Goal: Task Accomplishment & Management: Manage account settings

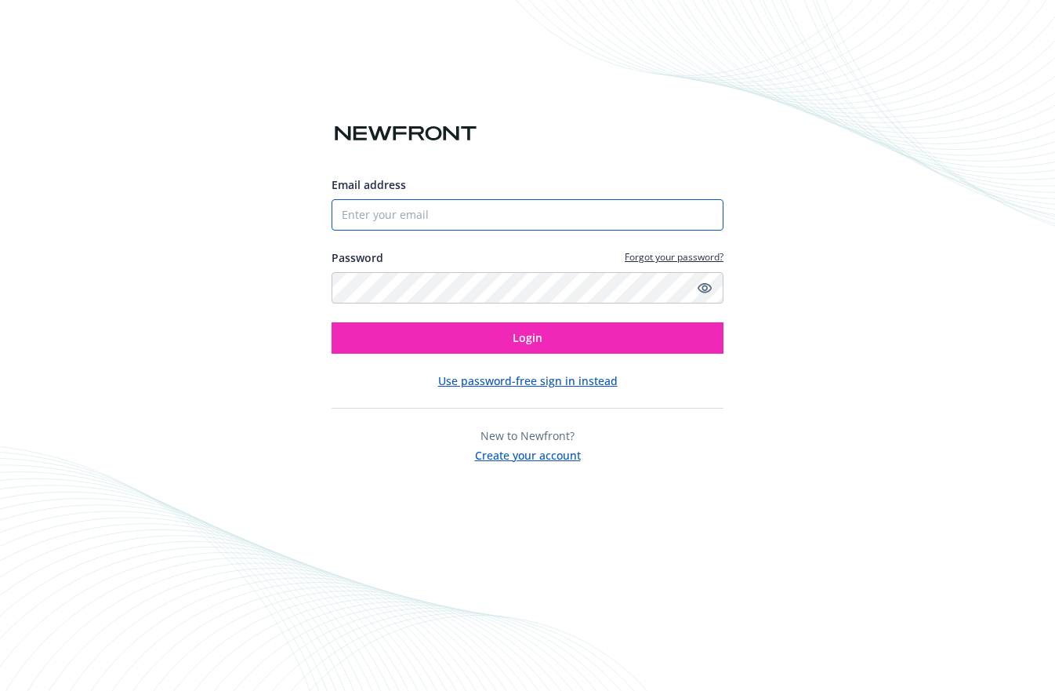
drag, startPoint x: 422, startPoint y: 216, endPoint x: 424, endPoint y: 225, distance: 9.7
click at [422, 216] on input "Email address" at bounding box center [528, 214] width 392 height 31
type input "[EMAIL_ADDRESS][DOMAIN_NAME]"
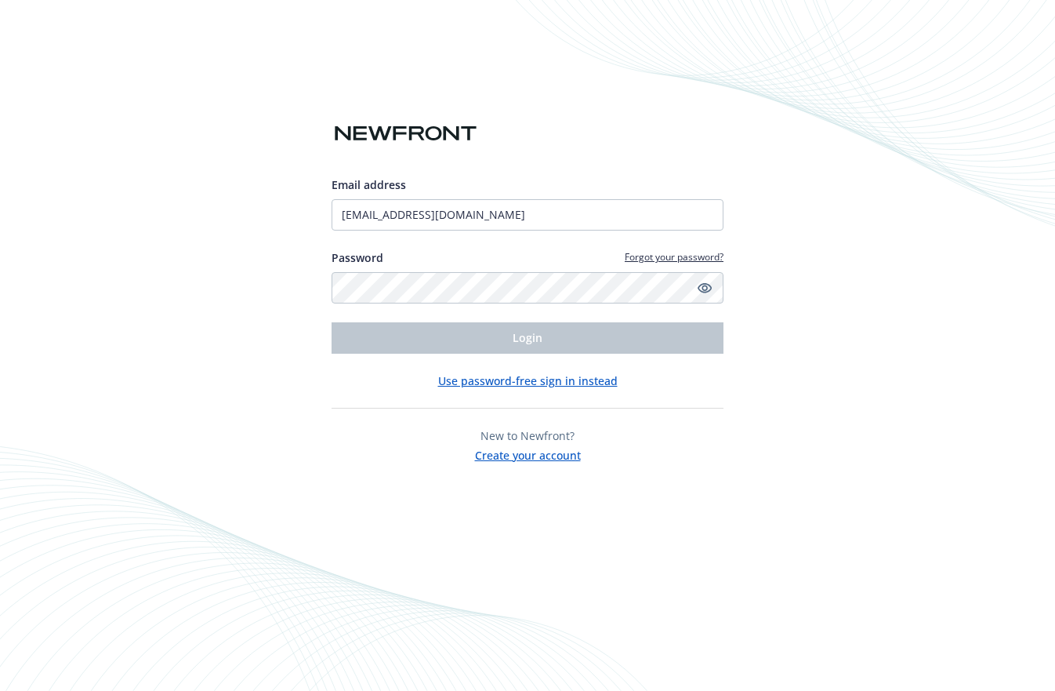
click at [172, 187] on div "Email address [EMAIL_ADDRESS][DOMAIN_NAME] Password Forgot your password? Login…" at bounding box center [527, 345] width 1055 height 691
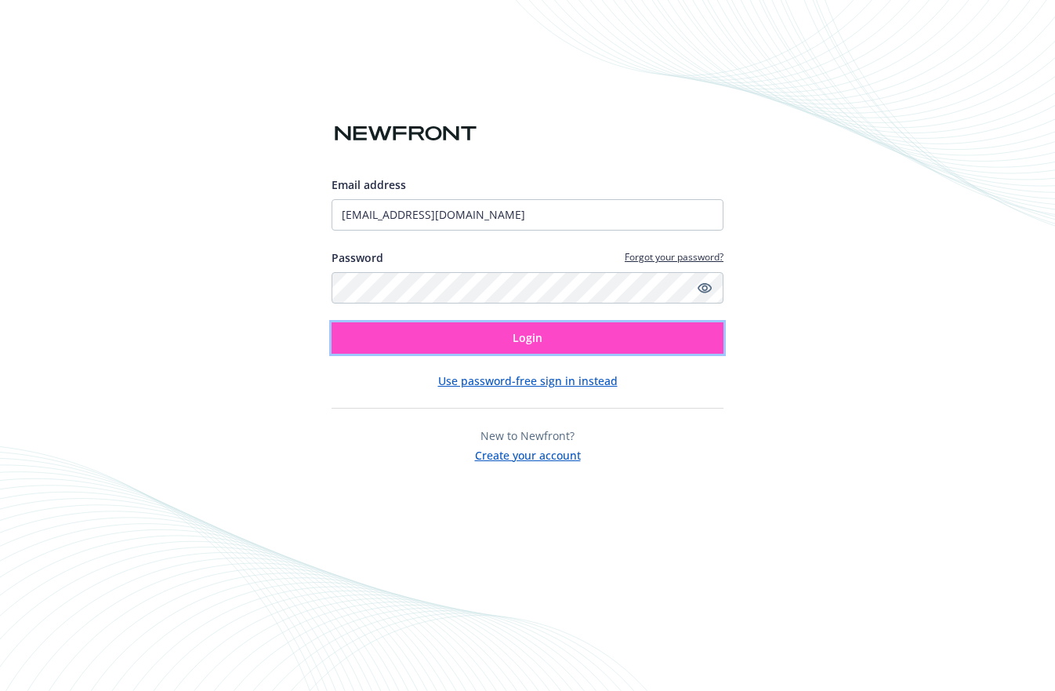
click at [539, 330] on span "Login" at bounding box center [528, 337] width 30 height 15
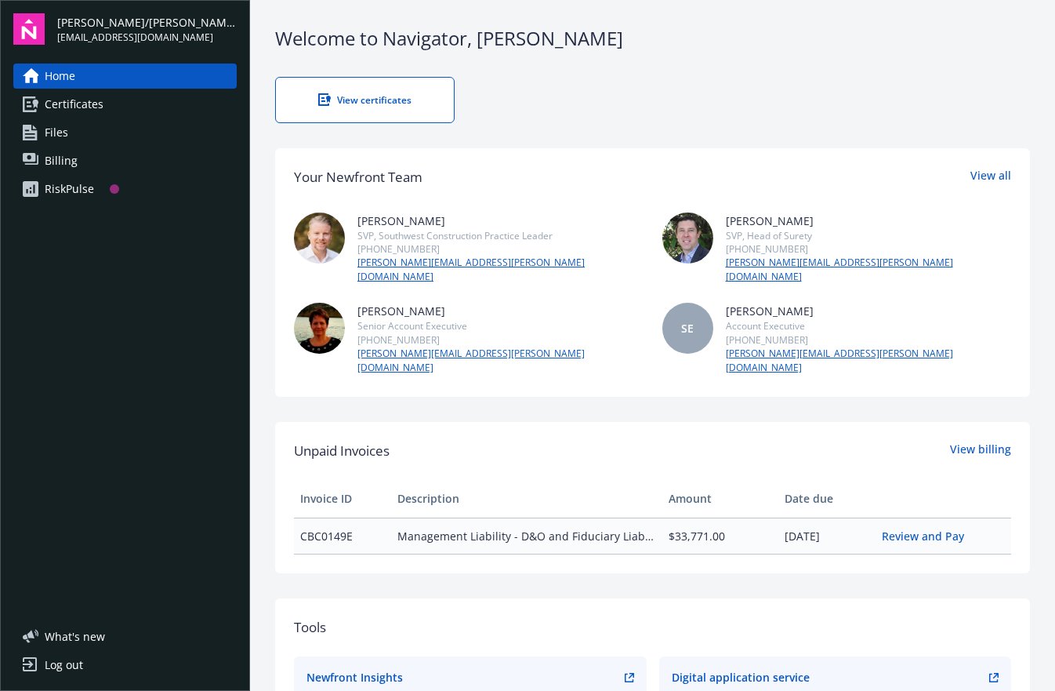
click at [68, 662] on div "Log out" at bounding box center [64, 664] width 38 height 25
